Goal: Task Accomplishment & Management: Use online tool/utility

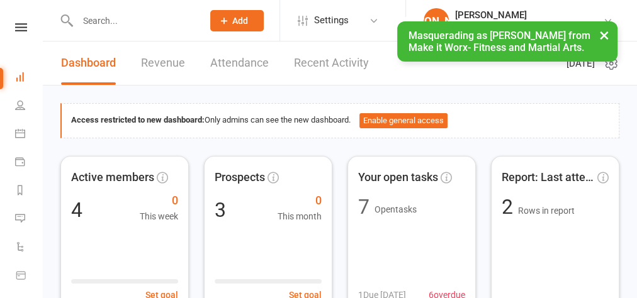
click at [601, 37] on button "×" at bounding box center [604, 34] width 23 height 27
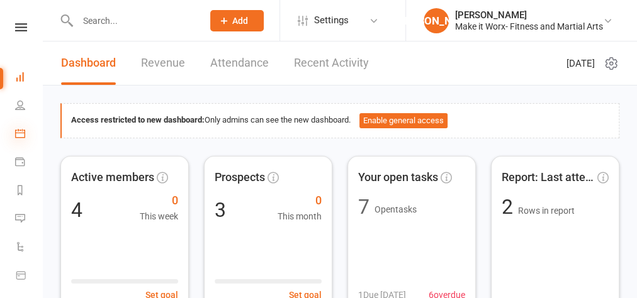
click at [16, 135] on icon at bounding box center [20, 133] width 10 height 10
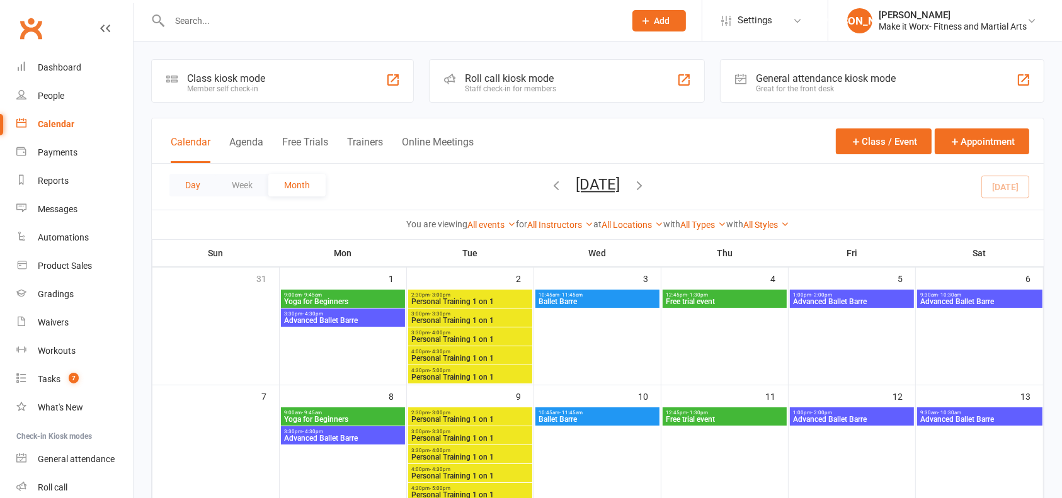
click at [196, 187] on button "Day" at bounding box center [192, 185] width 47 height 23
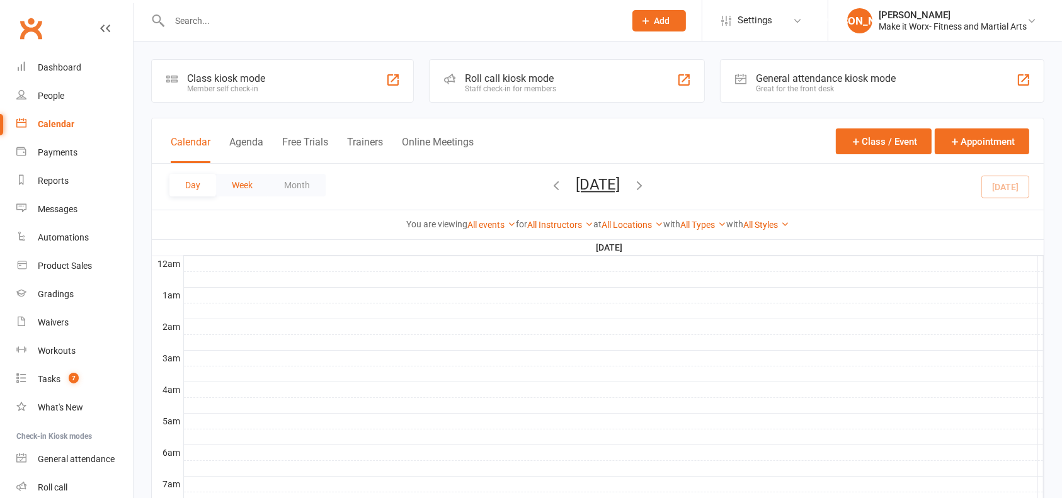
click at [233, 186] on button "Week" at bounding box center [242, 185] width 52 height 23
click at [273, 189] on button "Month" at bounding box center [296, 185] width 57 height 23
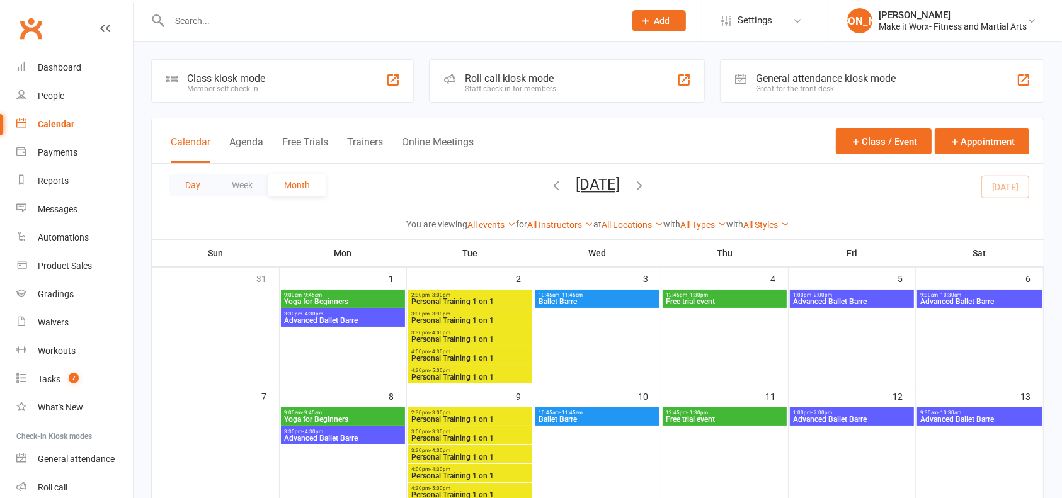
click at [197, 186] on button "Day" at bounding box center [192, 185] width 47 height 23
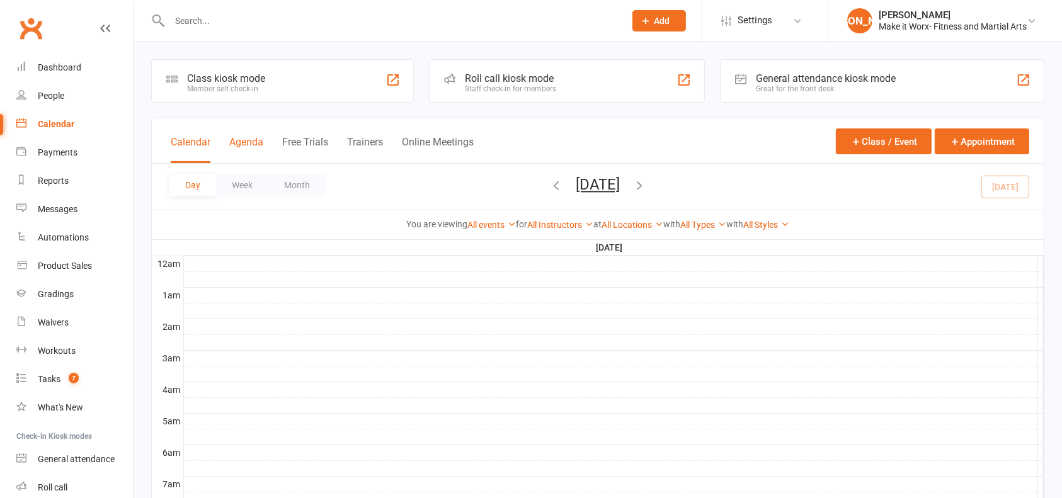
click at [247, 142] on button "Agenda" at bounding box center [246, 149] width 34 height 27
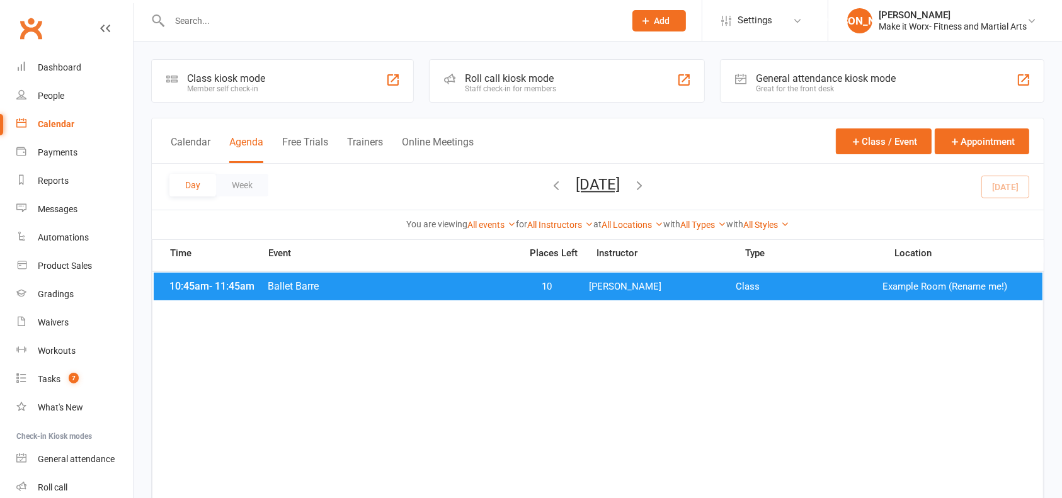
click at [200, 133] on div "Calendar Agenda Free Trials Trainers Online Meetings Class / Event Appointment" at bounding box center [598, 140] width 892 height 45
click at [200, 137] on button "Calendar" at bounding box center [191, 149] width 40 height 27
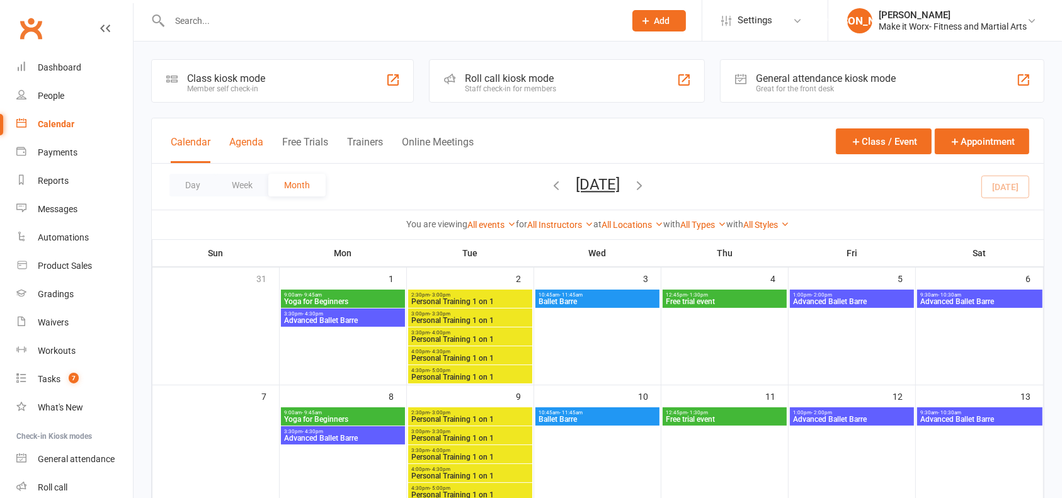
click at [235, 137] on button "Agenda" at bounding box center [246, 149] width 34 height 27
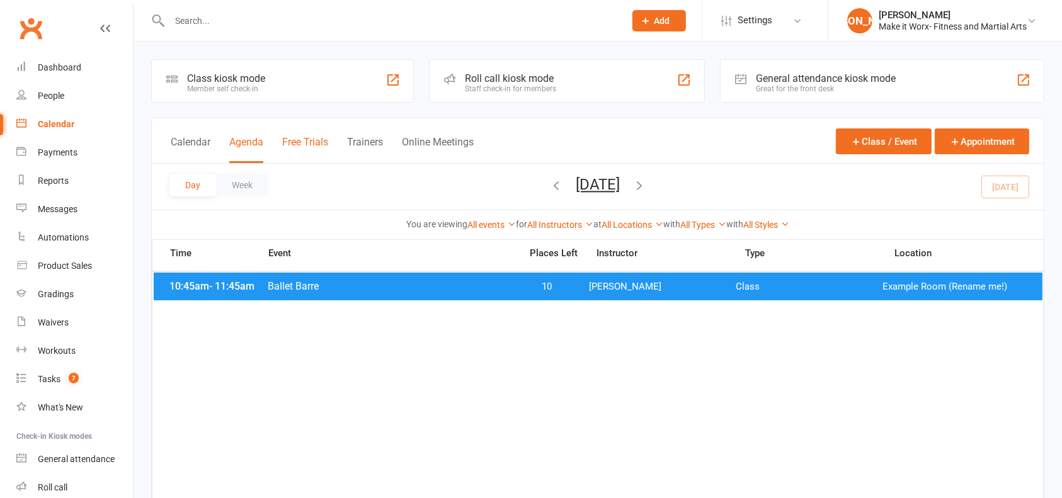
click at [297, 144] on button "Free Trials" at bounding box center [305, 149] width 46 height 27
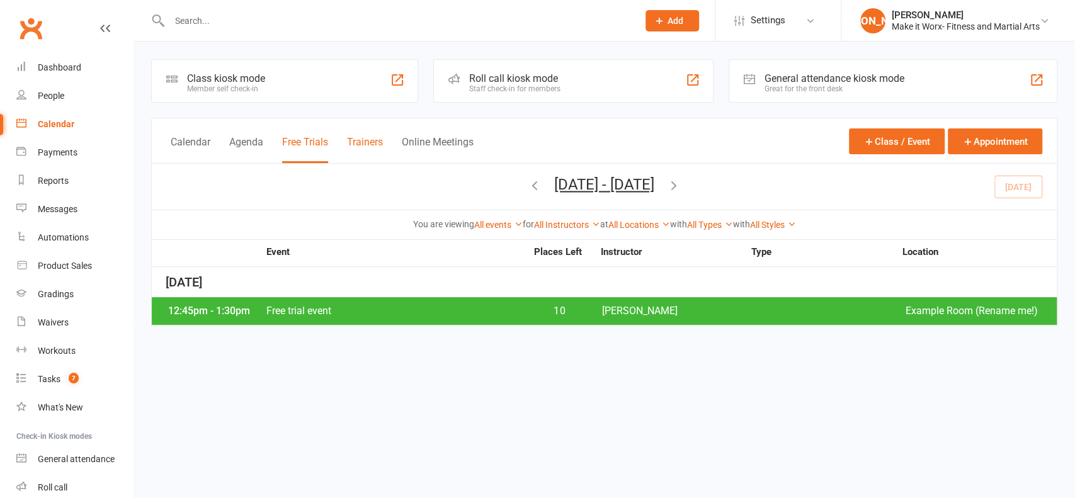
click at [378, 139] on button "Trainers" at bounding box center [365, 149] width 36 height 27
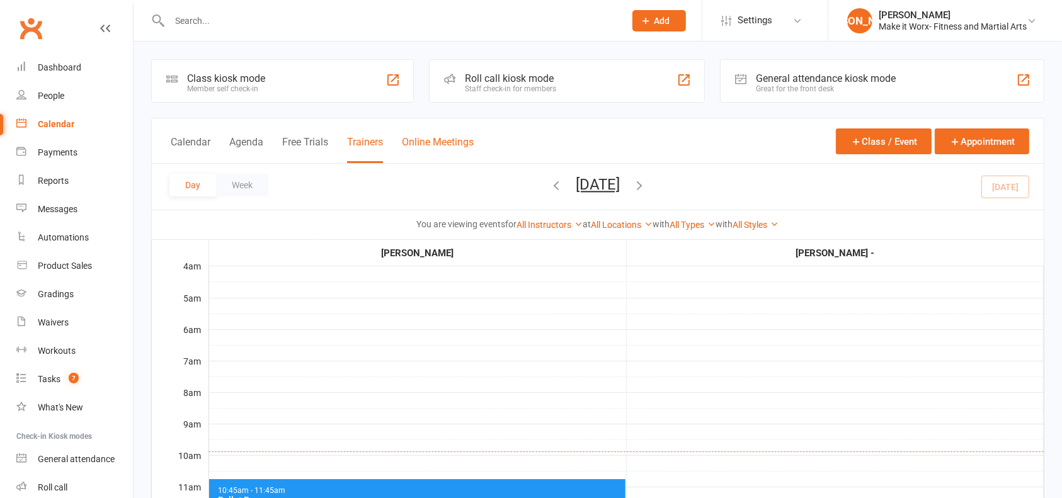
click at [433, 140] on button "Online Meetings" at bounding box center [438, 149] width 72 height 27
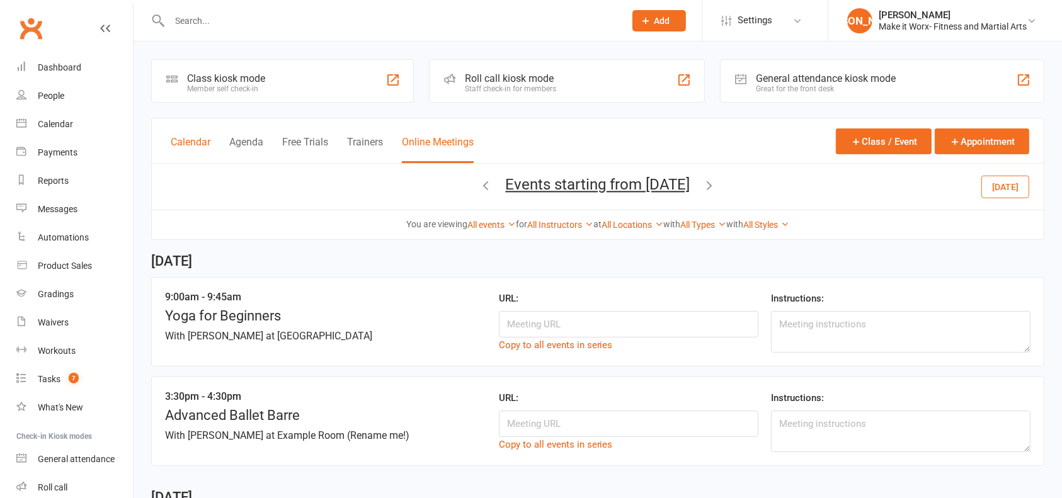
click at [183, 146] on button "Calendar" at bounding box center [191, 149] width 40 height 27
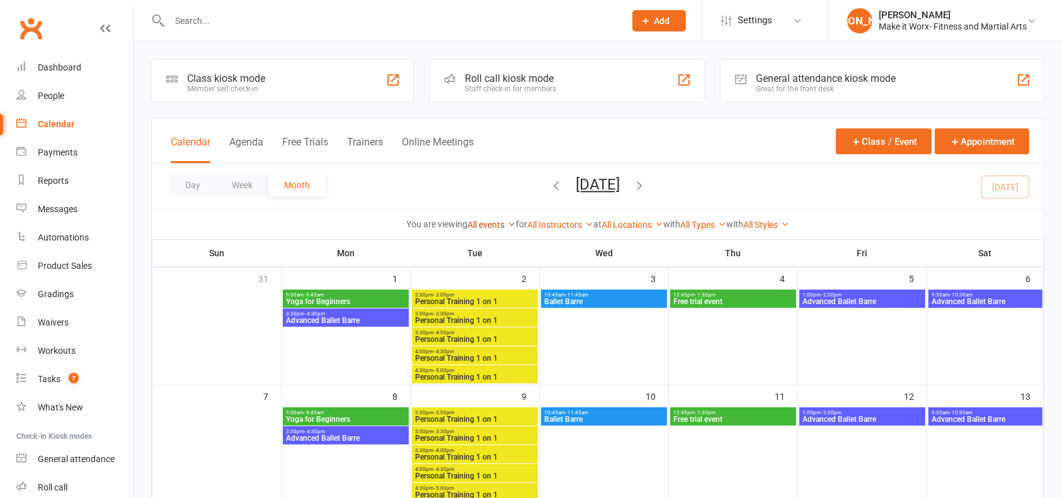
click at [492, 226] on link "All events" at bounding box center [491, 225] width 48 height 10
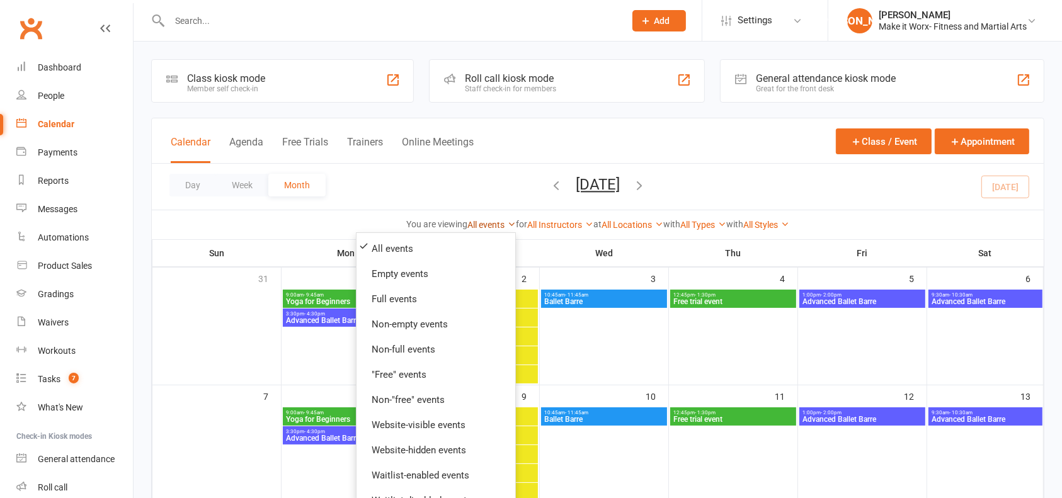
click at [492, 226] on link "All events" at bounding box center [491, 225] width 48 height 10
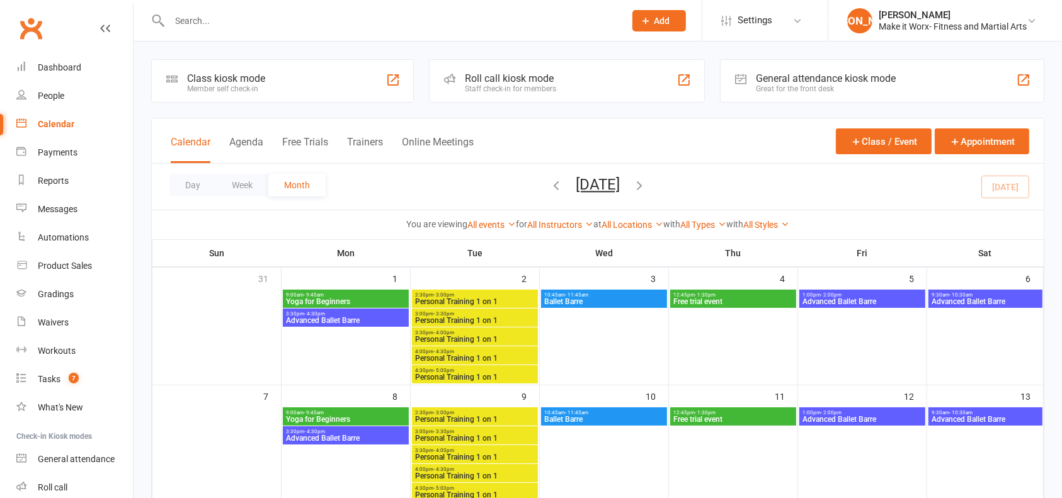
click at [637, 78] on div at bounding box center [1023, 79] width 15 height 15
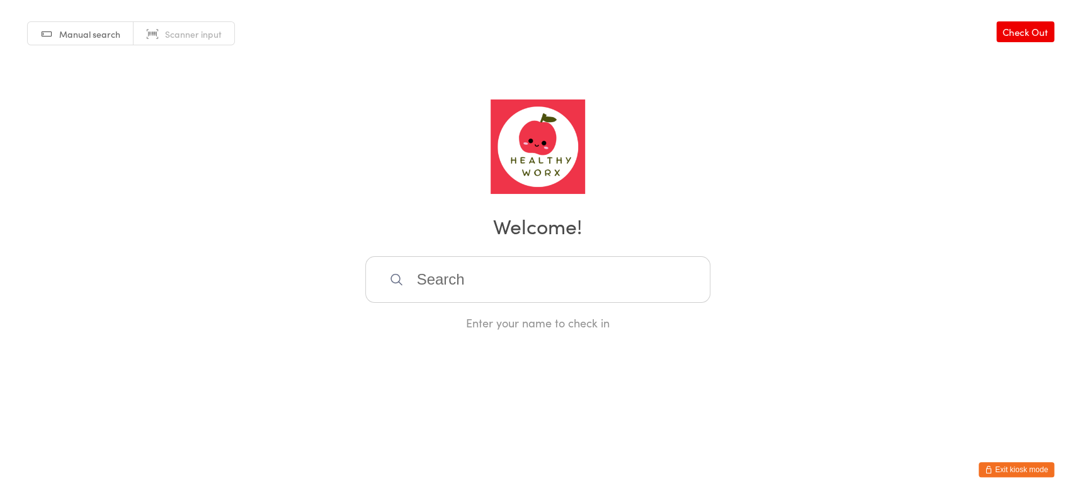
click at [1014, 471] on button "Exit kiosk mode" at bounding box center [1016, 469] width 76 height 15
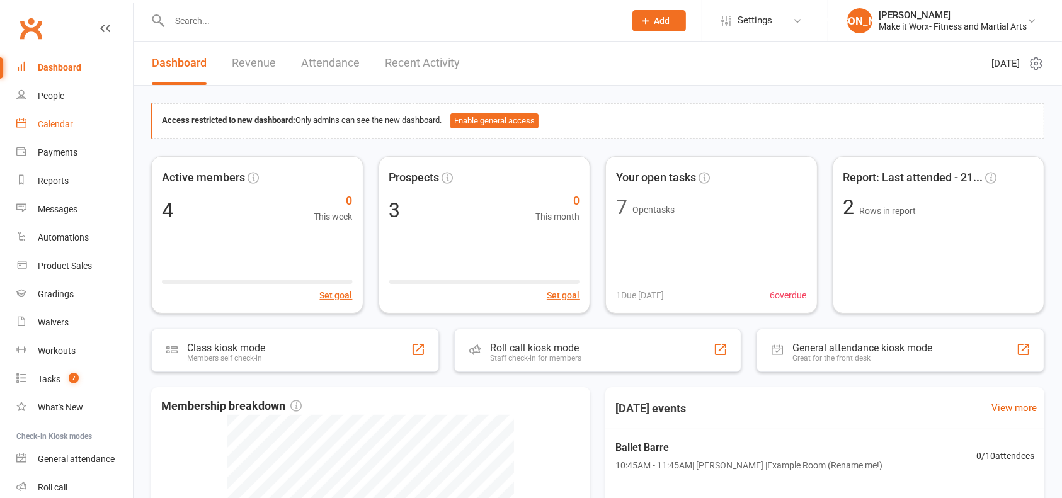
click at [68, 121] on div "Calendar" at bounding box center [55, 124] width 35 height 10
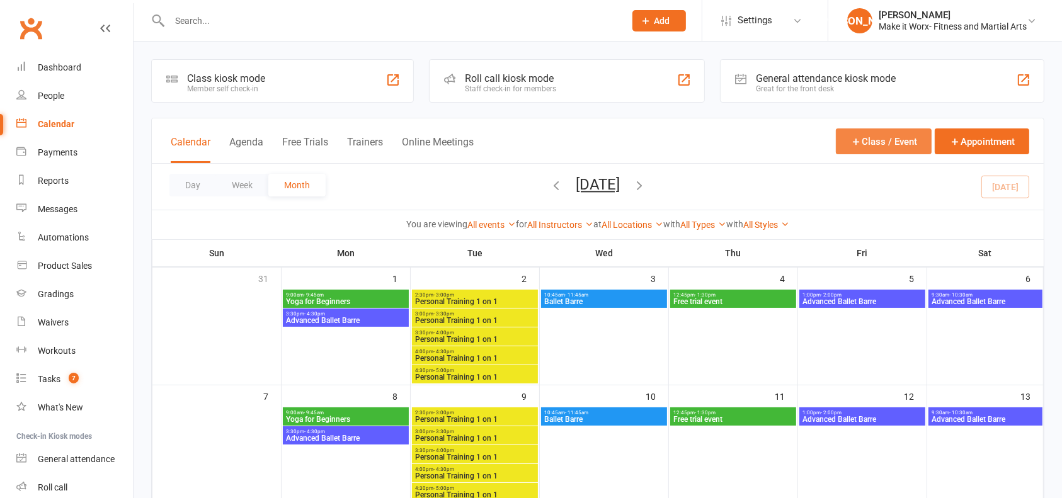
click at [875, 137] on button "Class / Event" at bounding box center [884, 141] width 96 height 26
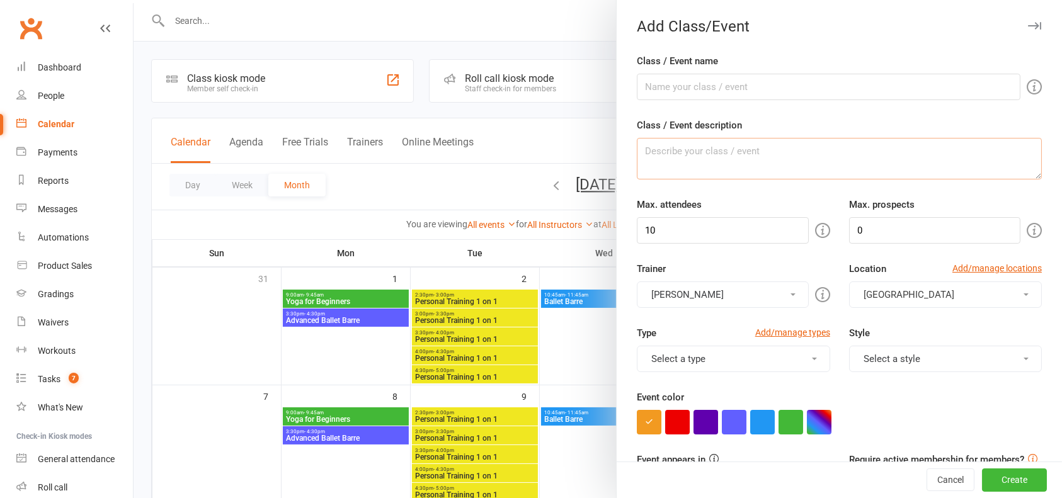
click at [875, 138] on textarea "Class / Event description" at bounding box center [839, 159] width 405 height 42
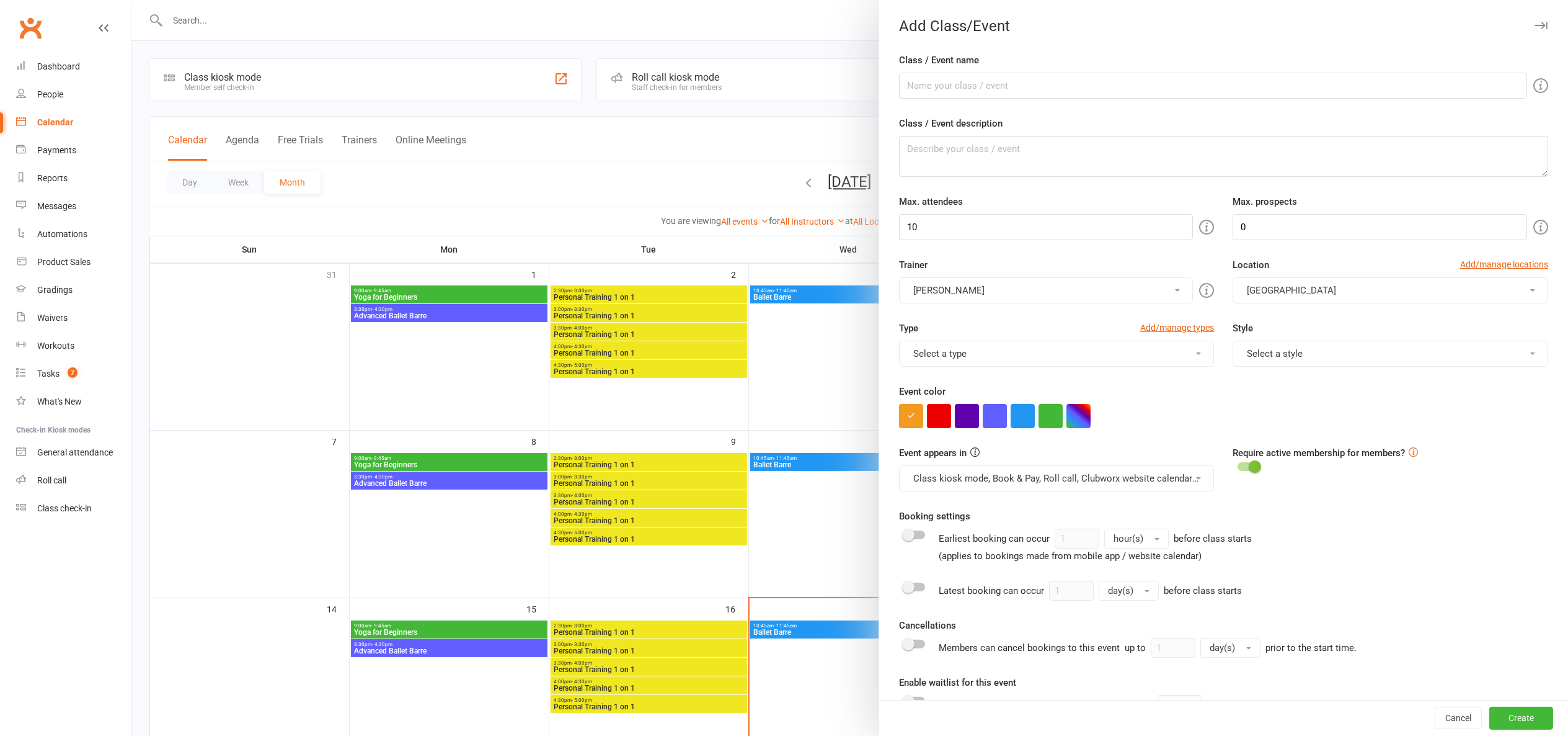
click at [697, 37] on div at bounding box center [849, 368] width 1437 height 736
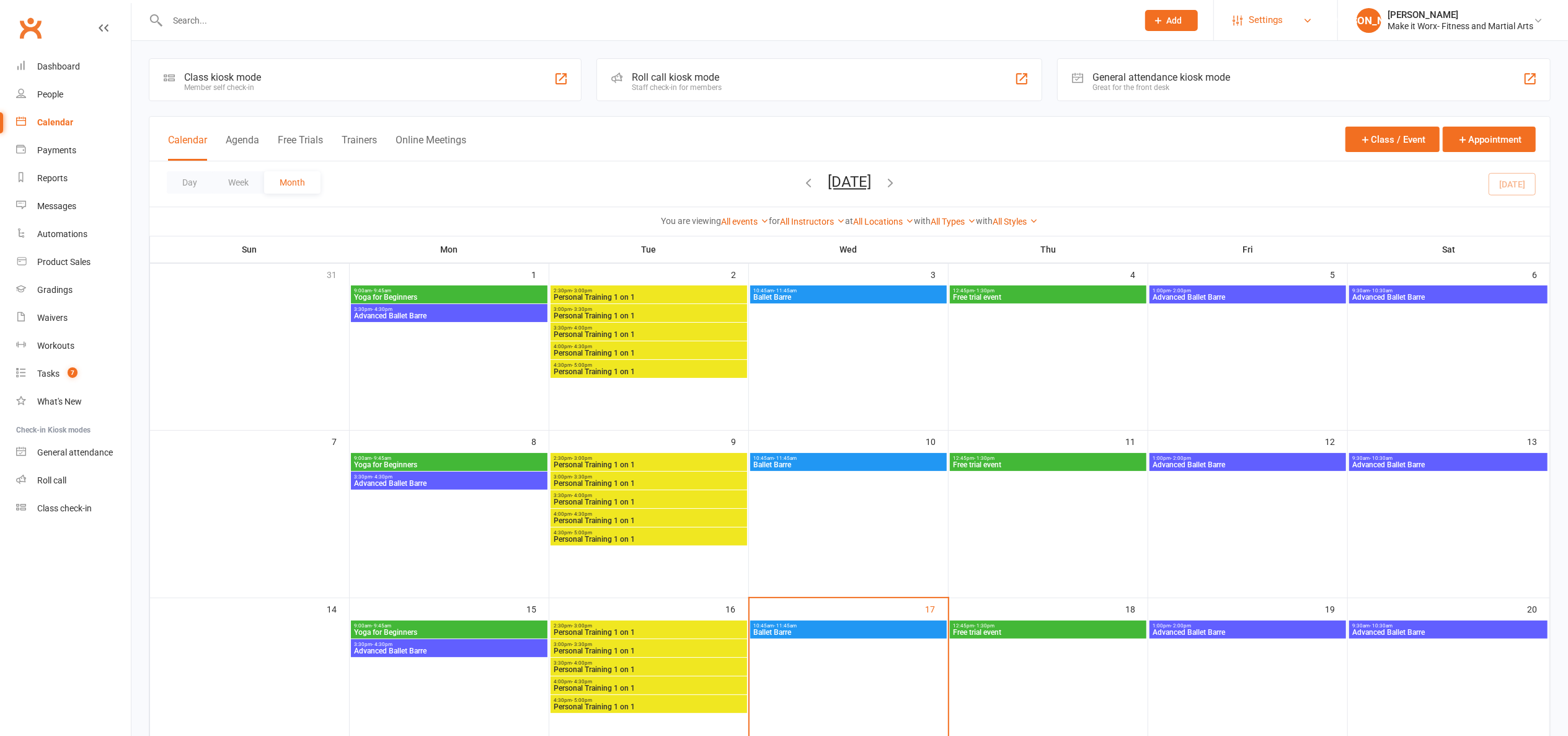
click at [1058, 15] on span "Settings" at bounding box center [1266, 20] width 34 height 28
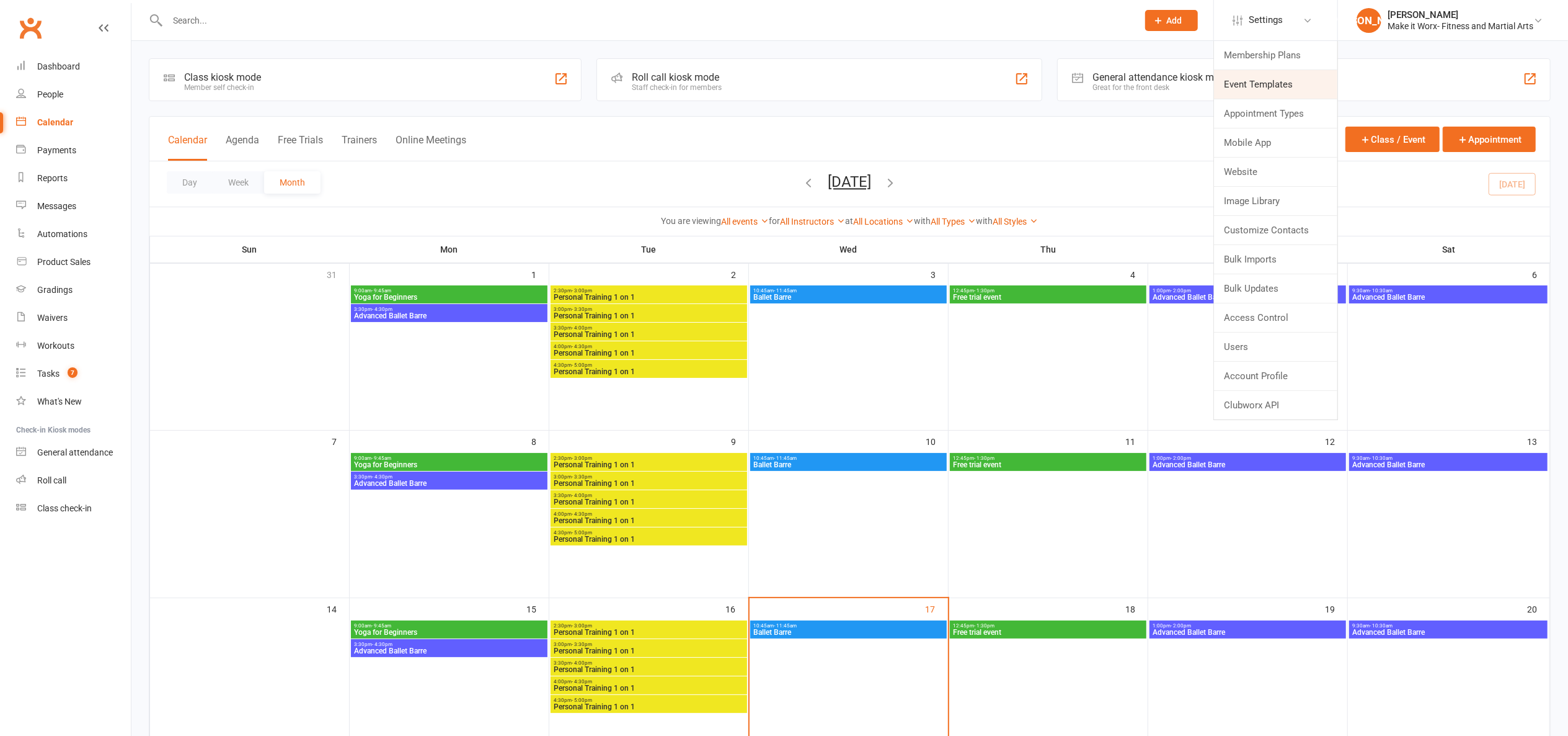
click at [1058, 94] on link "Event Templates" at bounding box center [1275, 84] width 123 height 29
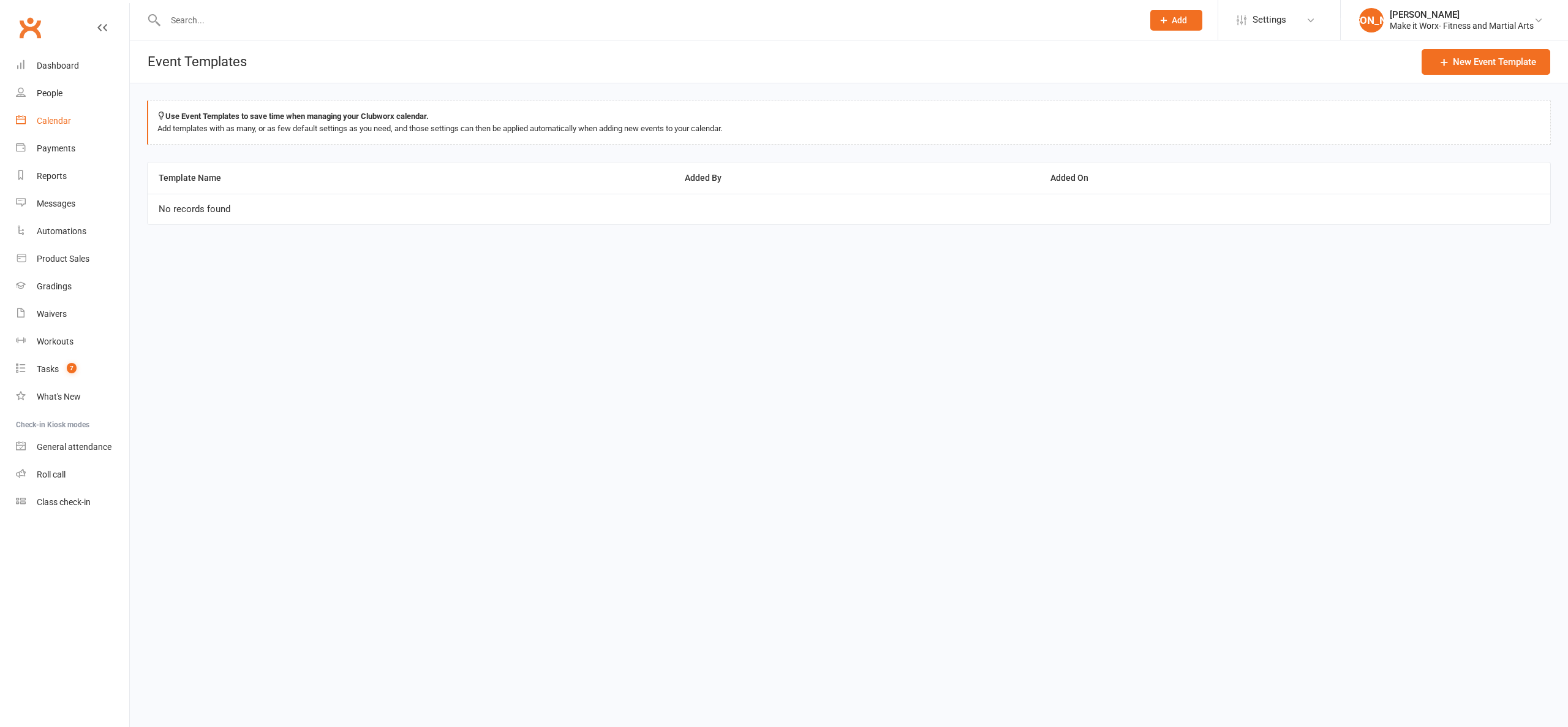
click at [74, 129] on link "Calendar" at bounding box center [72, 121] width 113 height 27
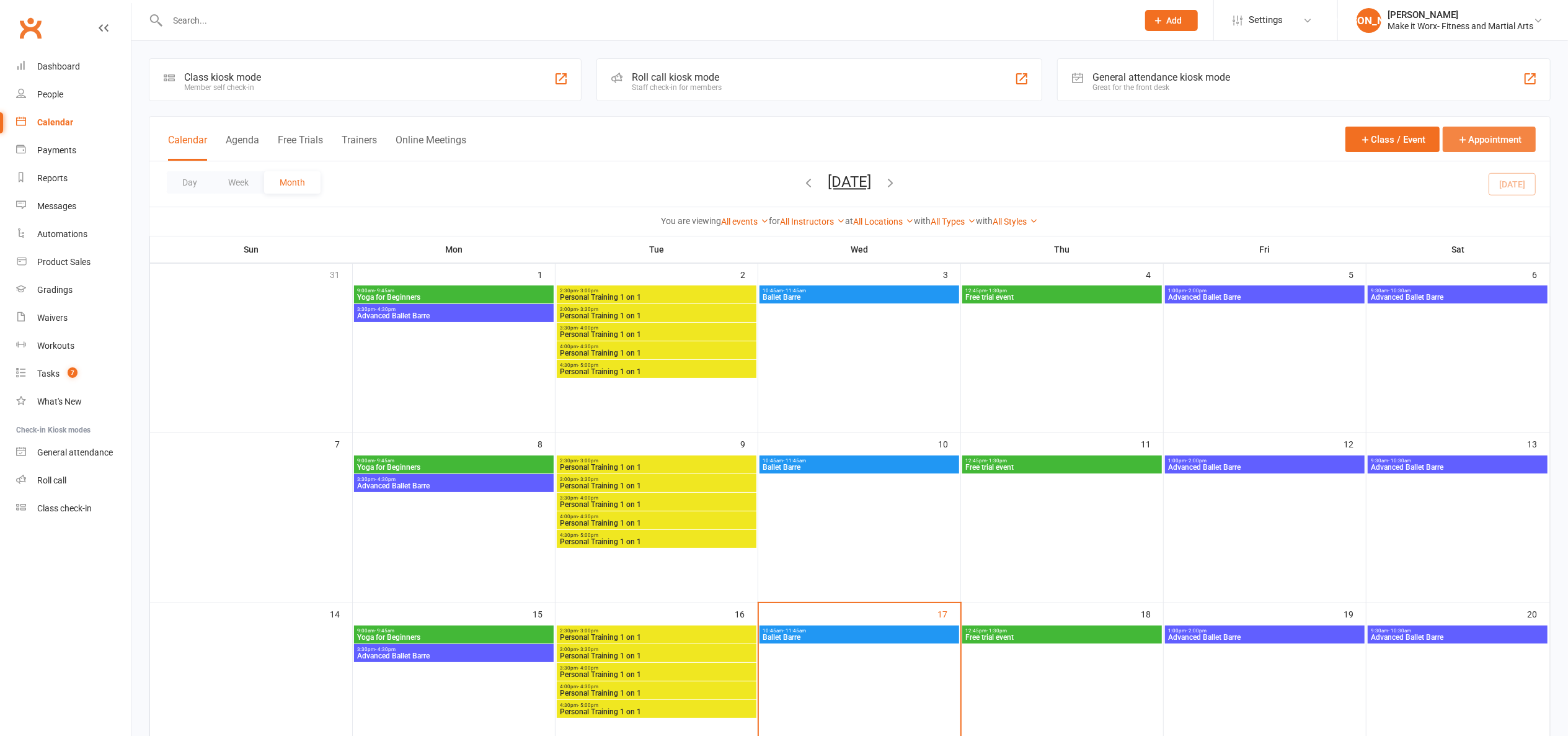
click at [1058, 142] on button "Appointment" at bounding box center [1489, 139] width 93 height 26
